Goal: Task Accomplishment & Management: Manage account settings

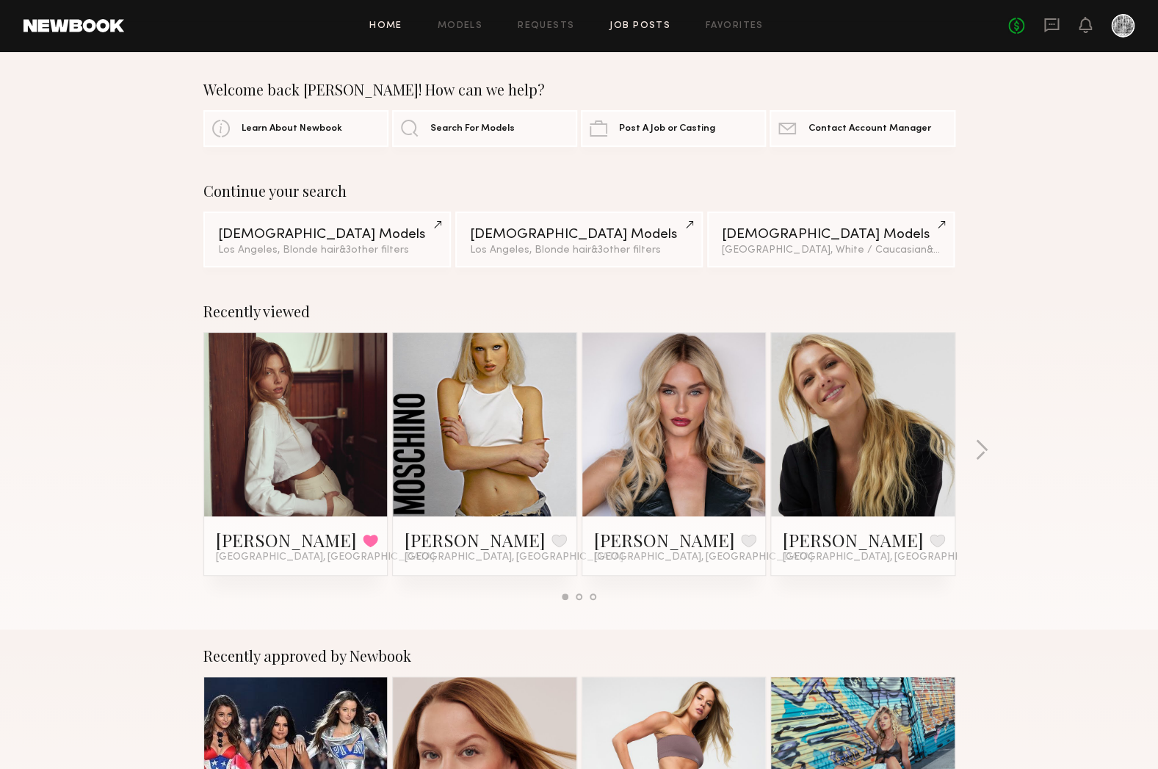
drag, startPoint x: 631, startPoint y: 33, endPoint x: 642, endPoint y: 26, distance: 13.2
click at [632, 33] on div "Home Models Requests Job Posts Favorites Sign Out No fees up to $5,000" at bounding box center [629, 26] width 1011 height 24
click at [514, 22] on div "Home Models Requests Job Posts Favorites Sign Out" at bounding box center [566, 26] width 884 height 10
click at [530, 25] on link "Requests" at bounding box center [546, 26] width 57 height 10
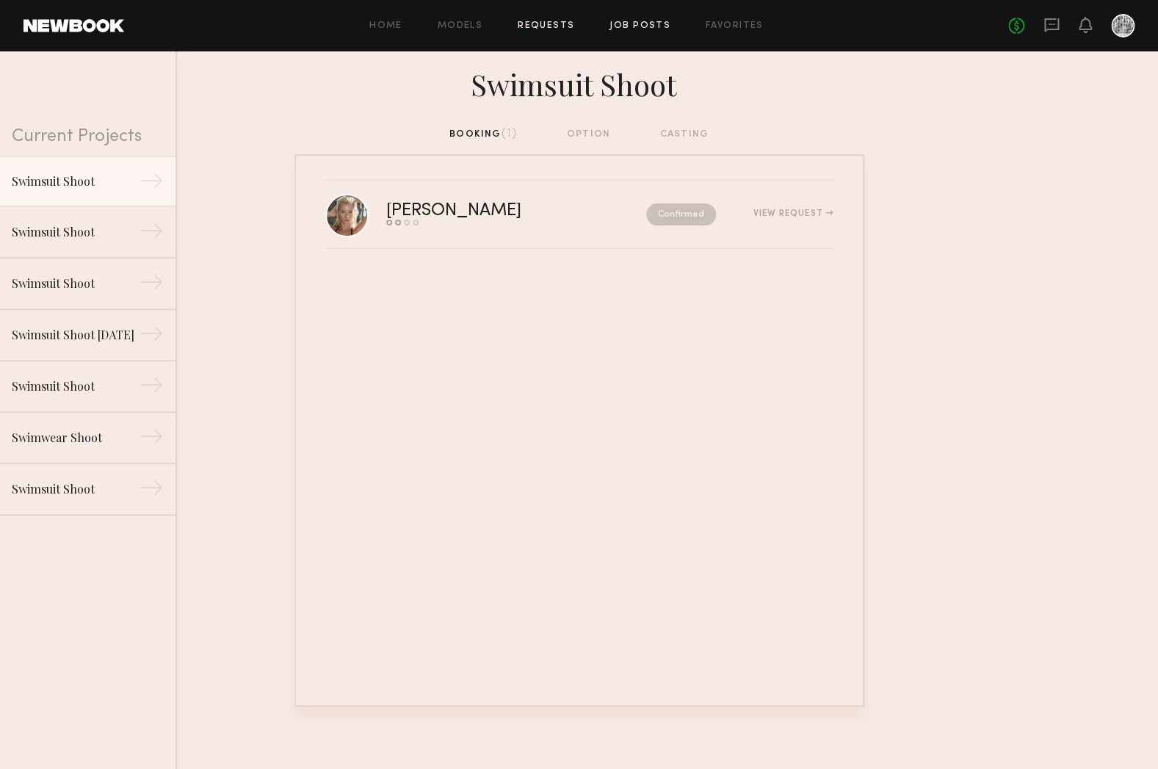
click at [629, 29] on link "Job Posts" at bounding box center [640, 26] width 61 height 10
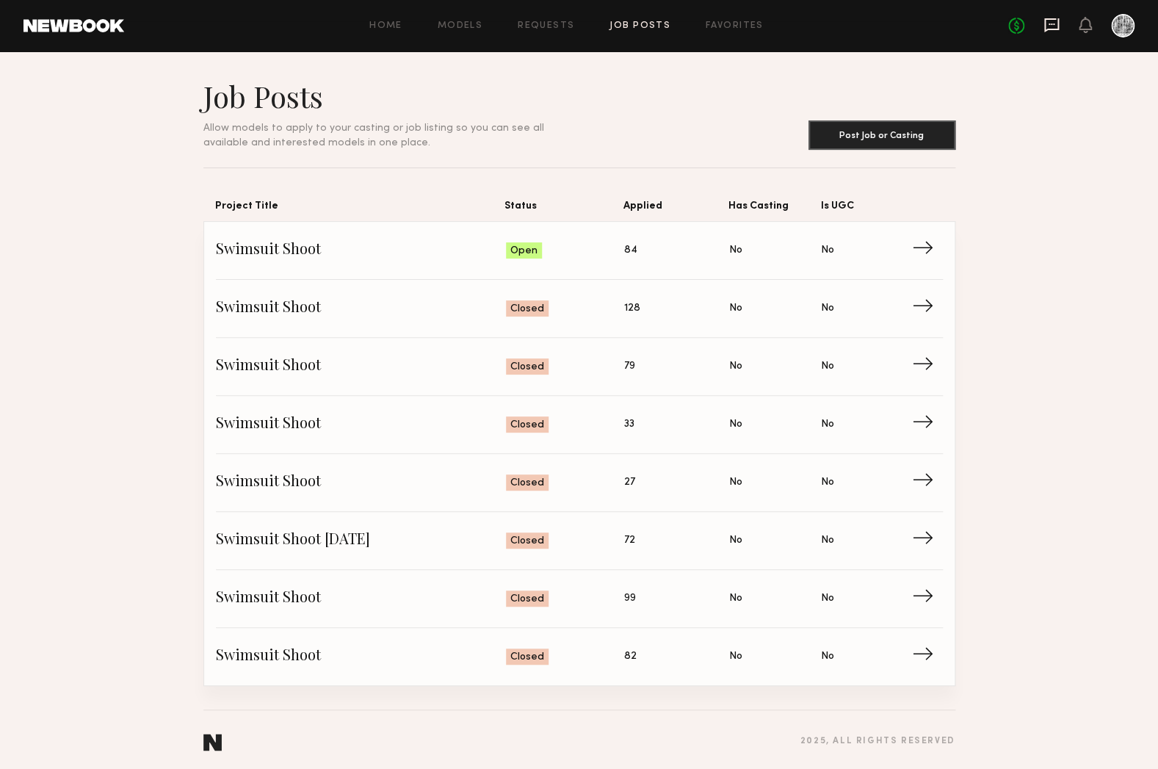
click at [1049, 26] on icon at bounding box center [1052, 25] width 16 height 16
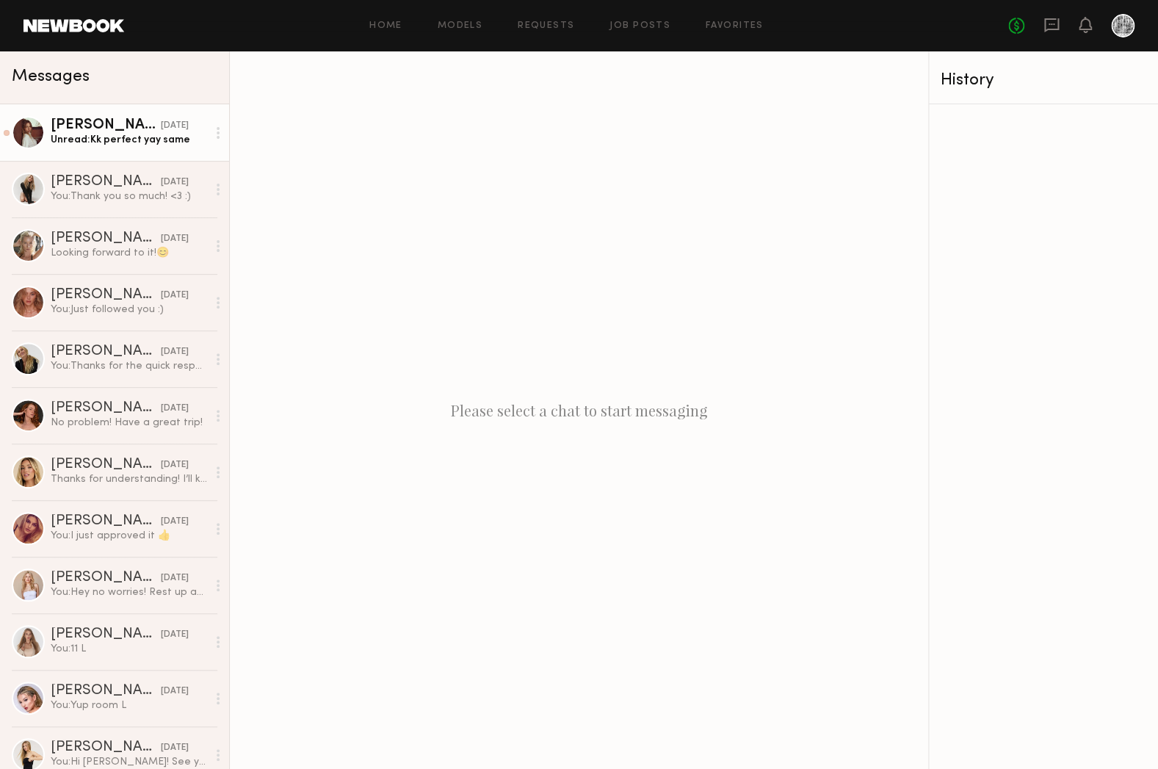
click at [162, 144] on div "Unread: Kk perfect yay same" at bounding box center [129, 140] width 156 height 14
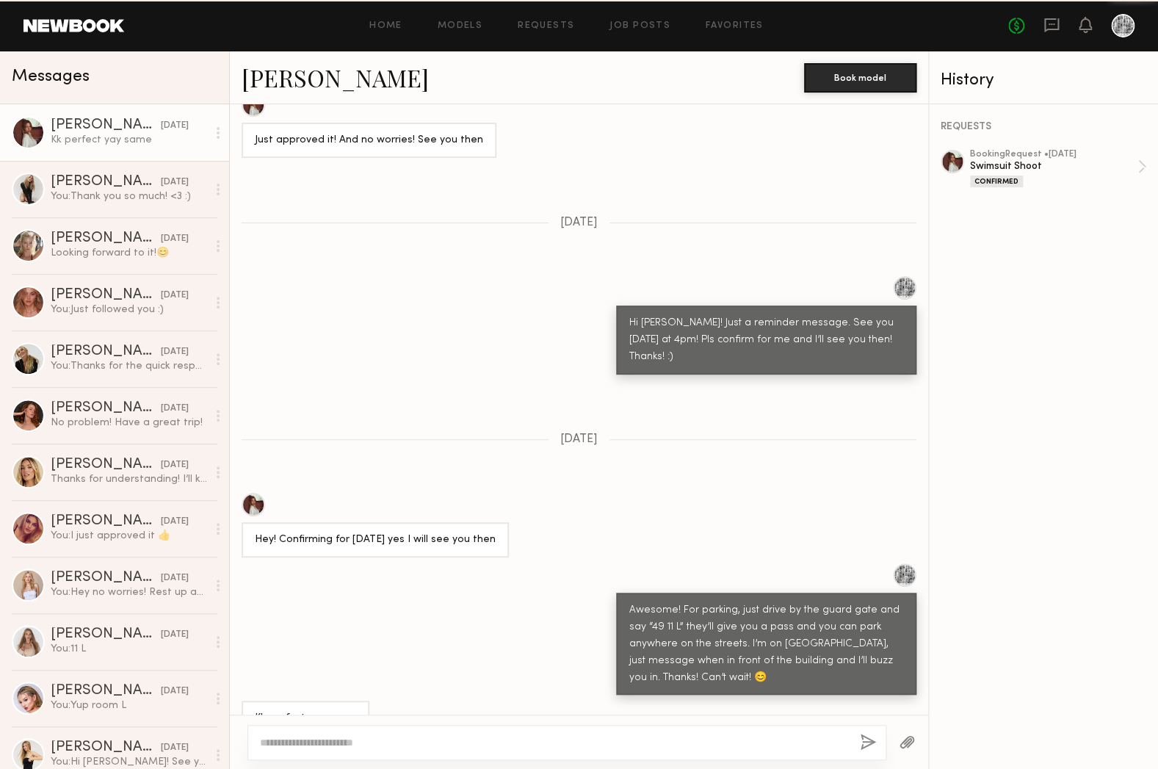
scroll to position [1034, 0]
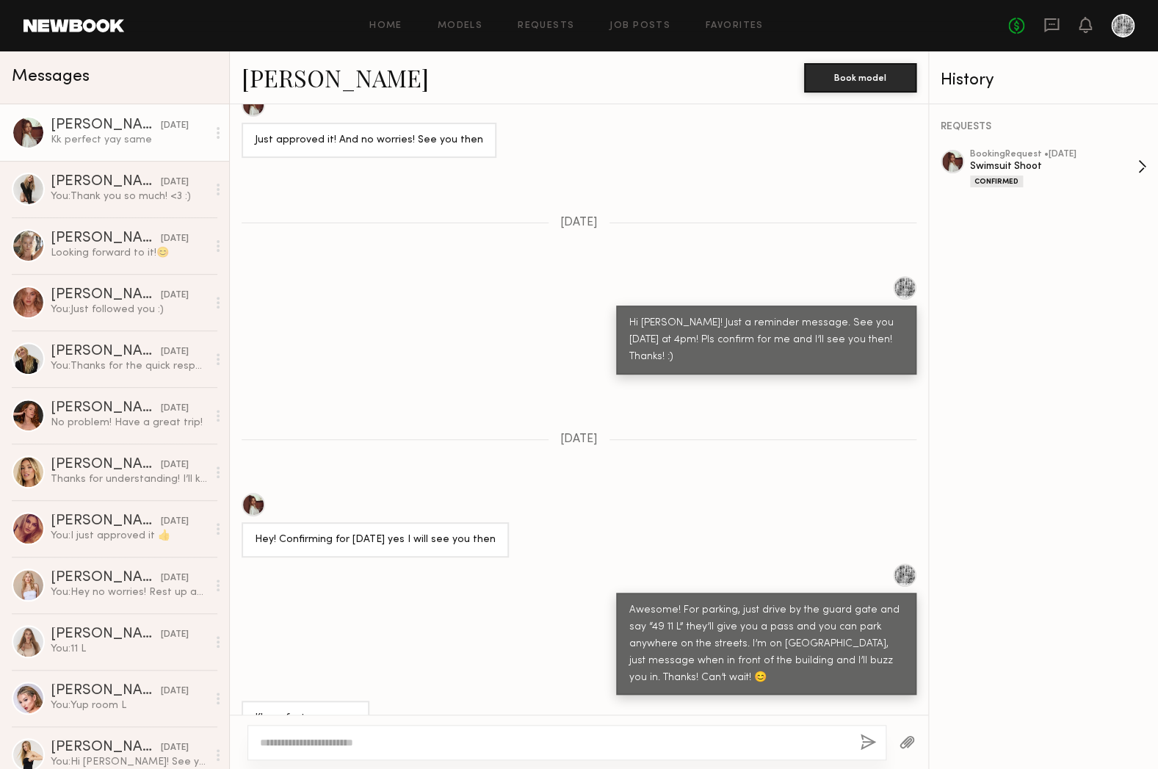
click at [1074, 175] on div "booking Request • 09/13/2025 Swimsuit Shoot Confirmed" at bounding box center [1053, 168] width 167 height 37
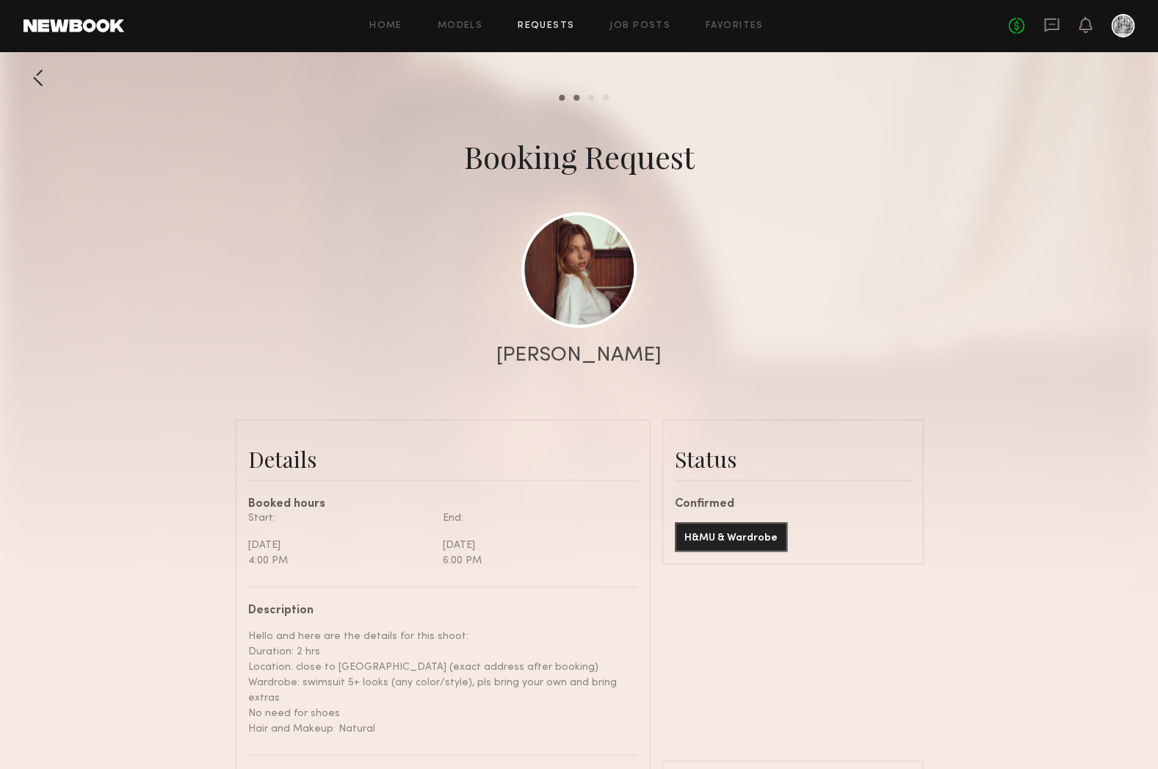
click at [556, 23] on link "Requests" at bounding box center [546, 26] width 57 height 10
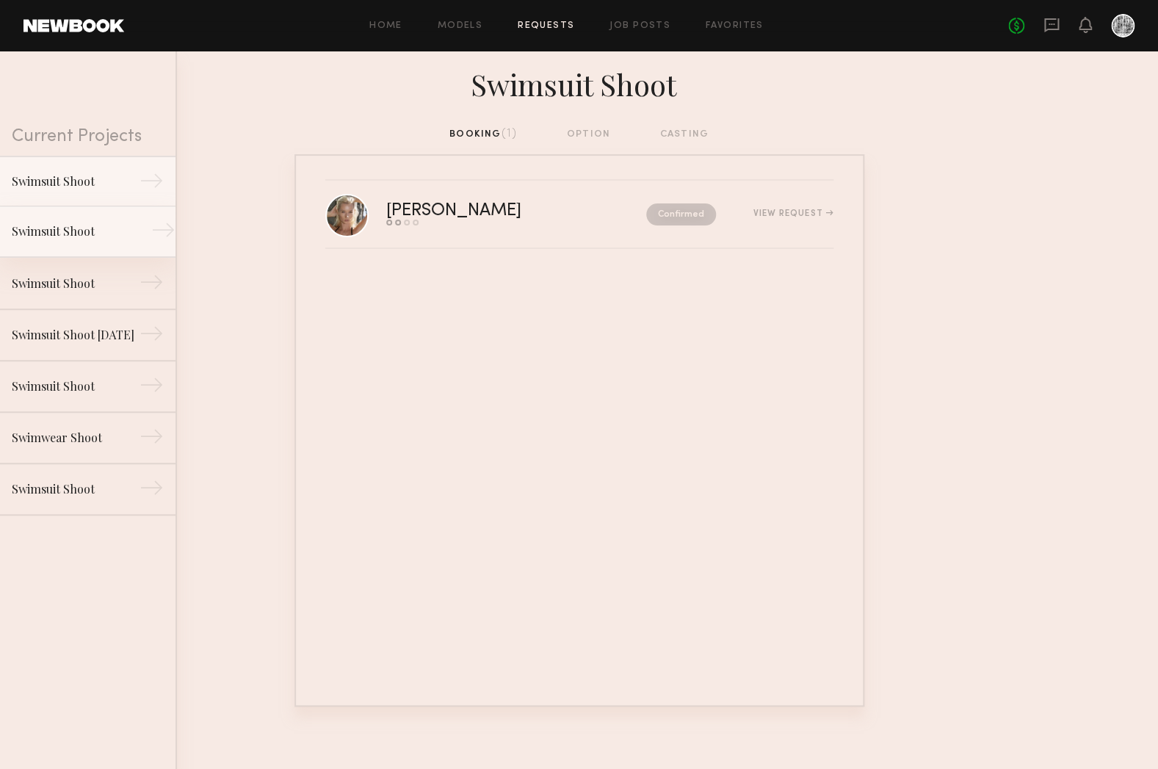
click at [76, 239] on div "Swimsuit Shoot" at bounding box center [76, 232] width 128 height 18
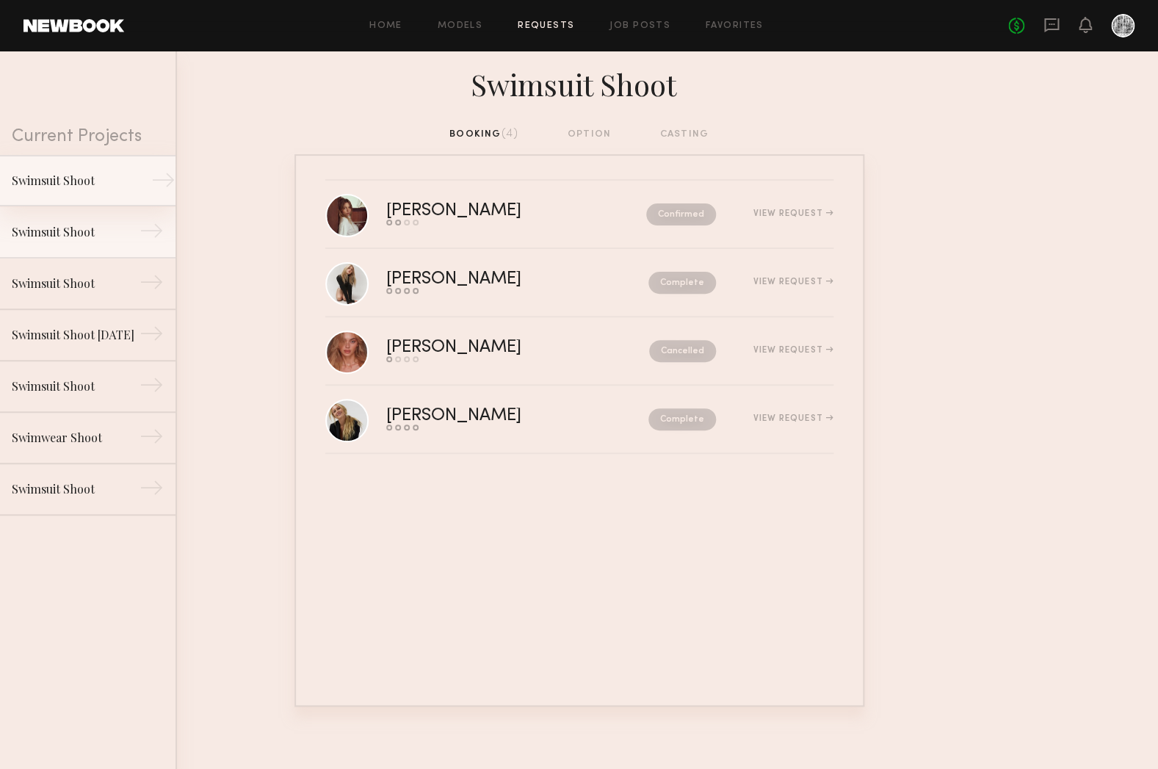
click at [112, 172] on div "Swimsuit Shoot" at bounding box center [76, 181] width 128 height 18
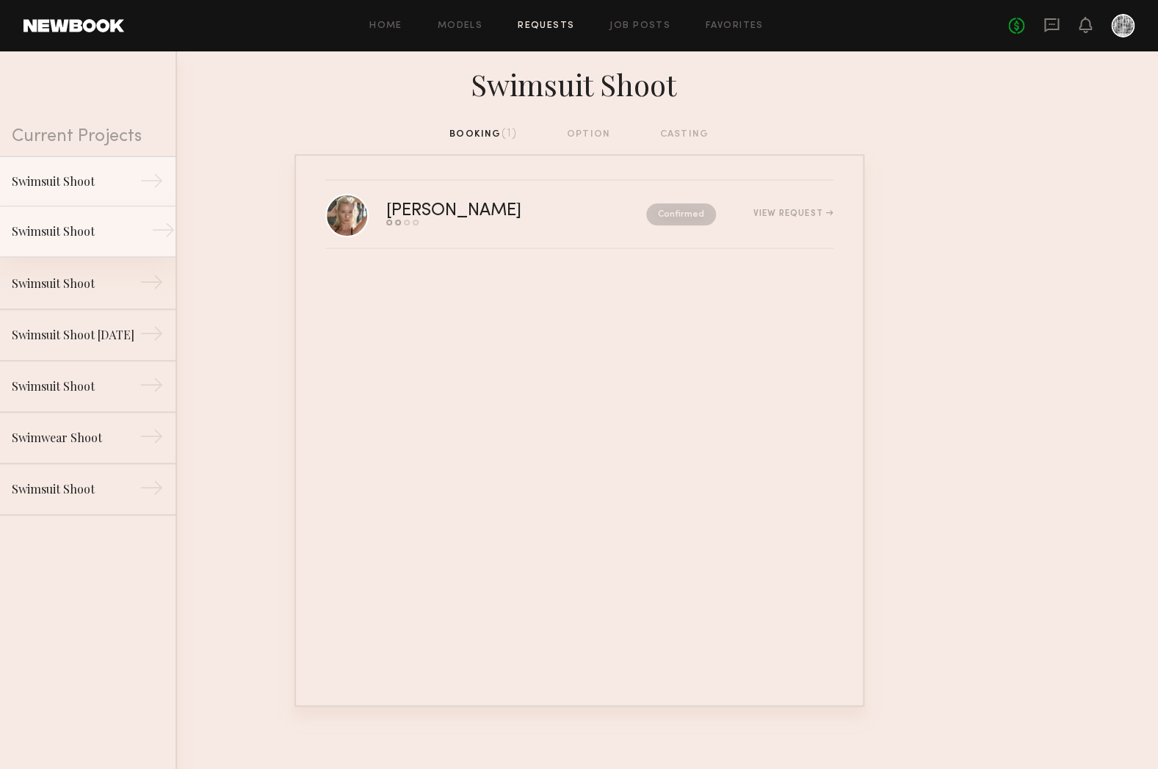
click at [90, 226] on div "Swimsuit Shoot" at bounding box center [76, 232] width 128 height 18
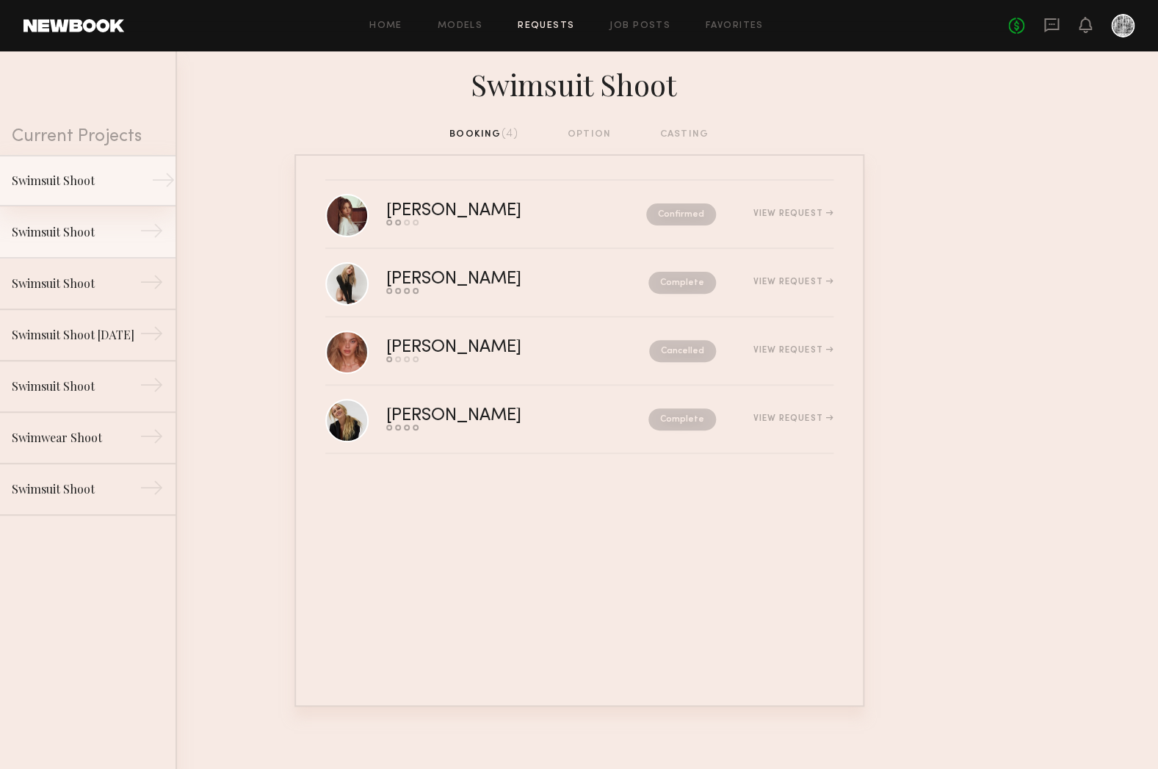
click at [98, 169] on link "Swimsuit Shoot →" at bounding box center [88, 180] width 176 height 51
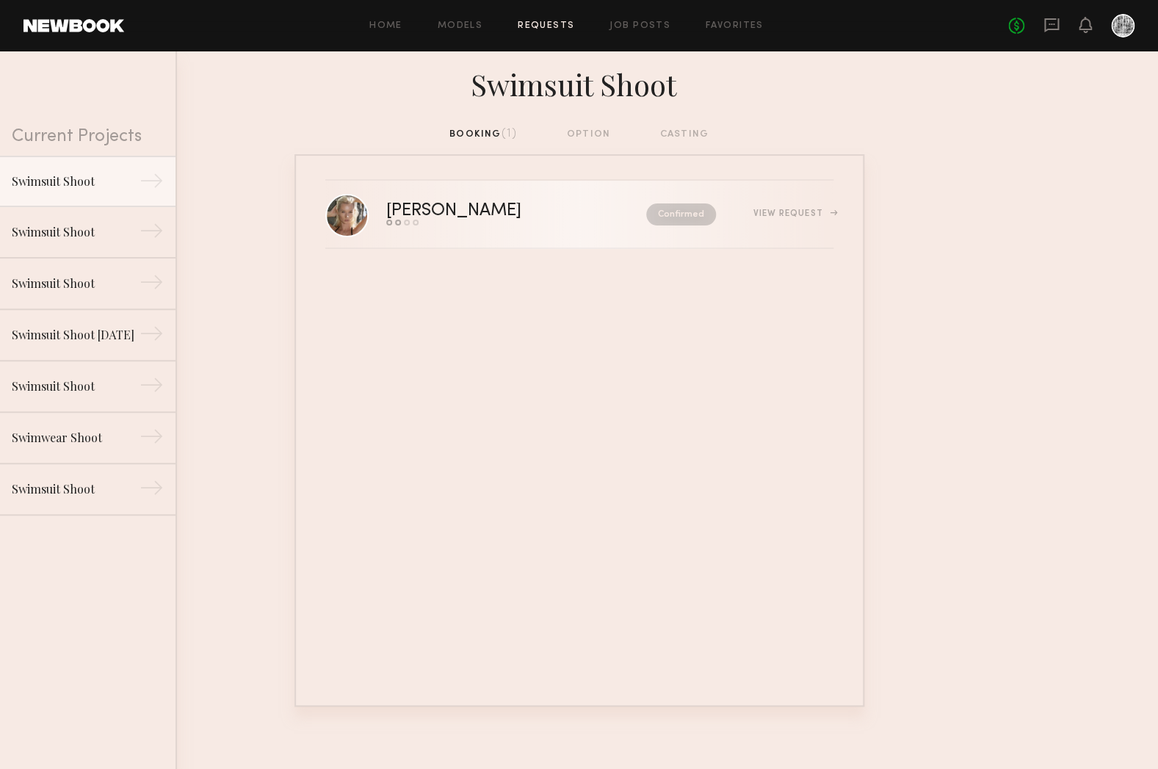
click at [430, 214] on div "[PERSON_NAME]" at bounding box center [485, 211] width 198 height 17
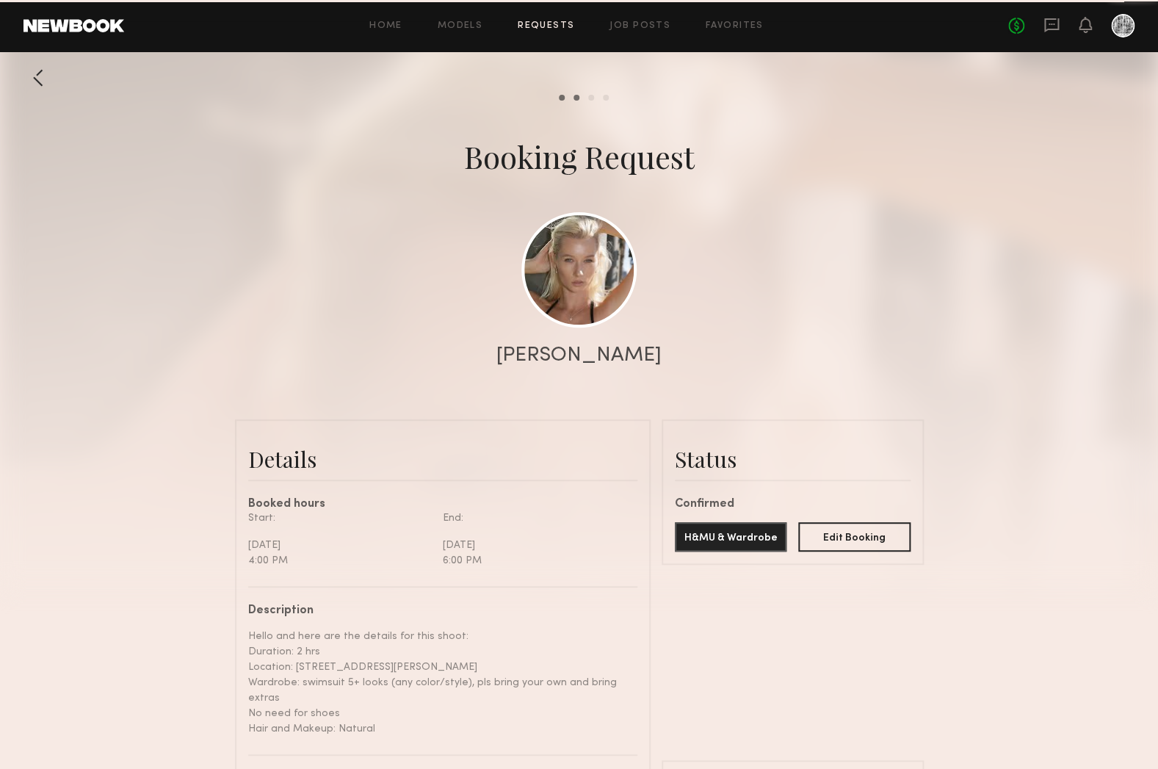
scroll to position [1658, 0]
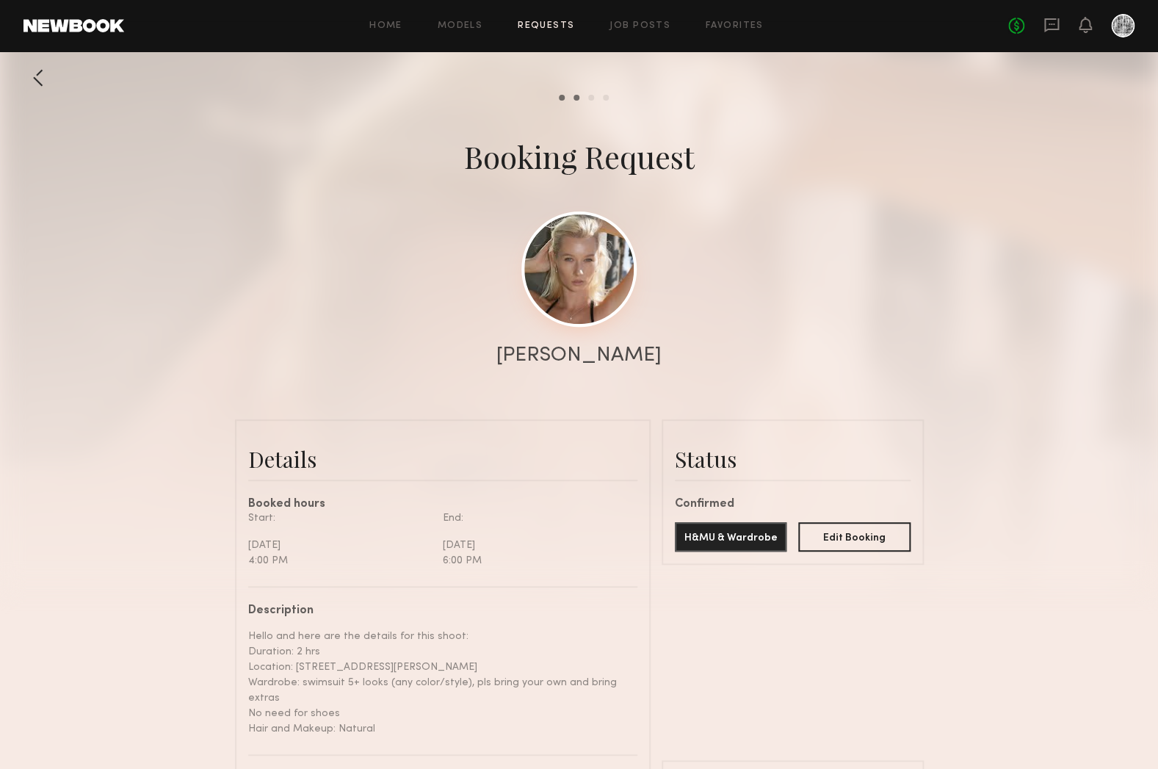
click at [571, 261] on link at bounding box center [578, 269] width 115 height 115
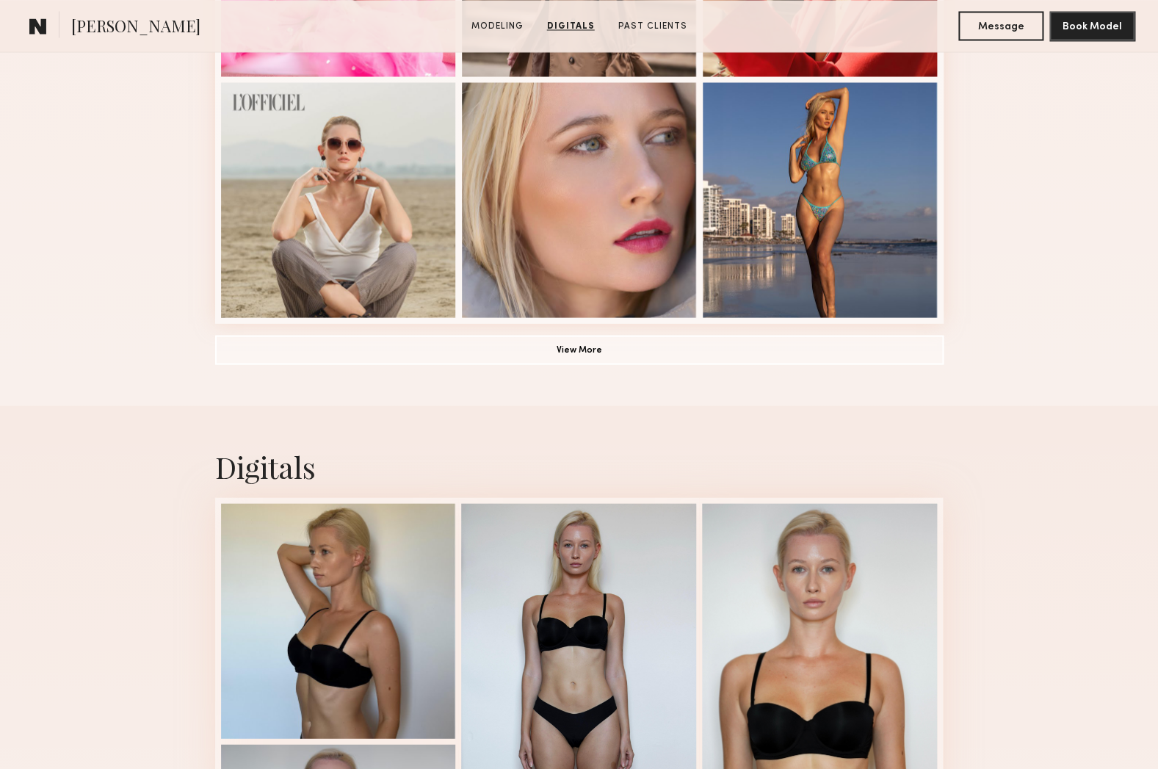
scroll to position [1072, 0]
